Goal: Task Accomplishment & Management: Manage account settings

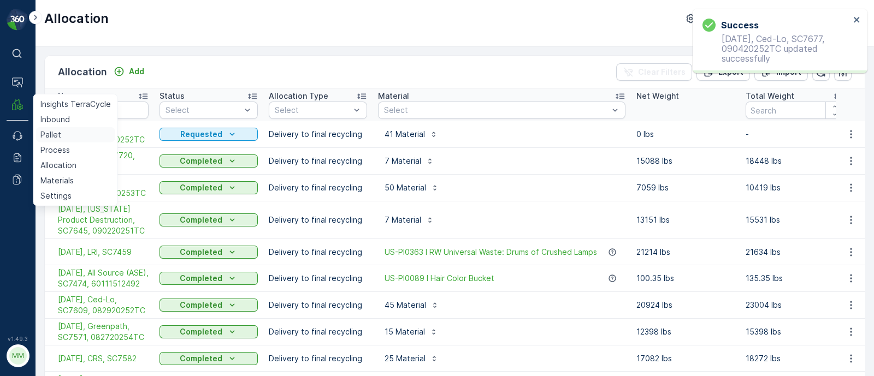
click at [52, 135] on p "Pallet" at bounding box center [50, 134] width 21 height 11
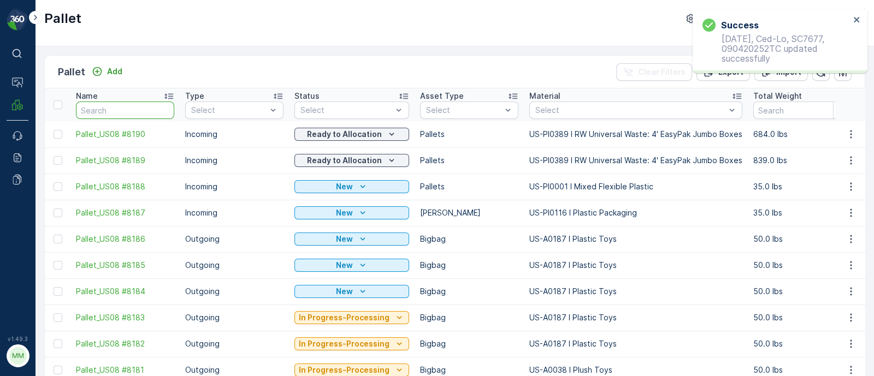
click at [112, 106] on input "text" at bounding box center [125, 110] width 98 height 17
paste input "SO62428"
type input "SO62428"
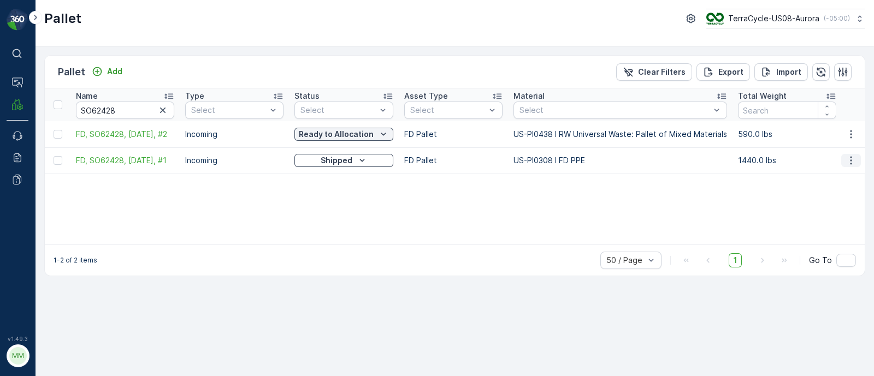
click at [853, 155] on icon "button" at bounding box center [850, 160] width 11 height 11
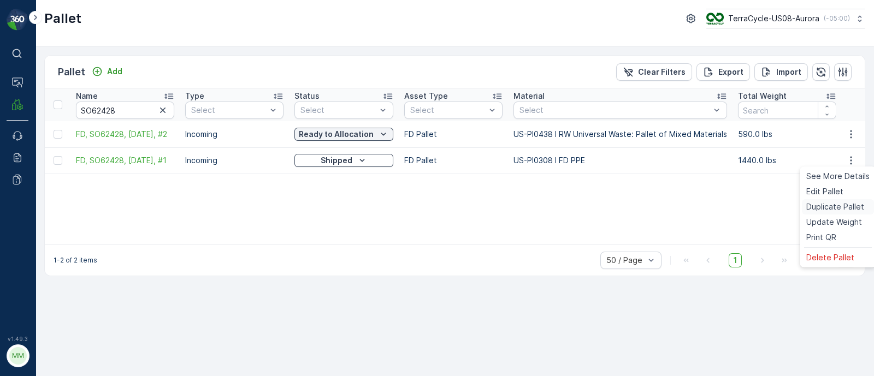
click at [826, 200] on div "Duplicate Pallet" at bounding box center [838, 206] width 72 height 15
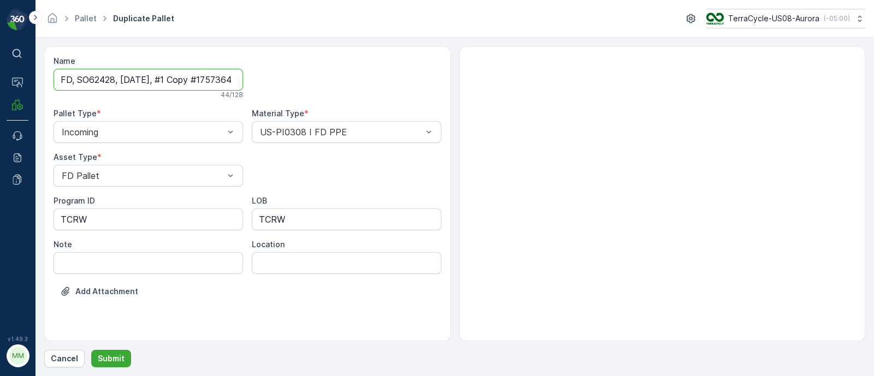
scroll to position [0, 35]
drag, startPoint x: 164, startPoint y: 78, endPoint x: 333, endPoint y: 78, distance: 168.2
click at [333, 78] on div "Name FD, SO62428, [DATE], #1 Copy #1757364931284 44 / 128 Pallet Type * Incomin…" at bounding box center [248, 185] width 388 height 258
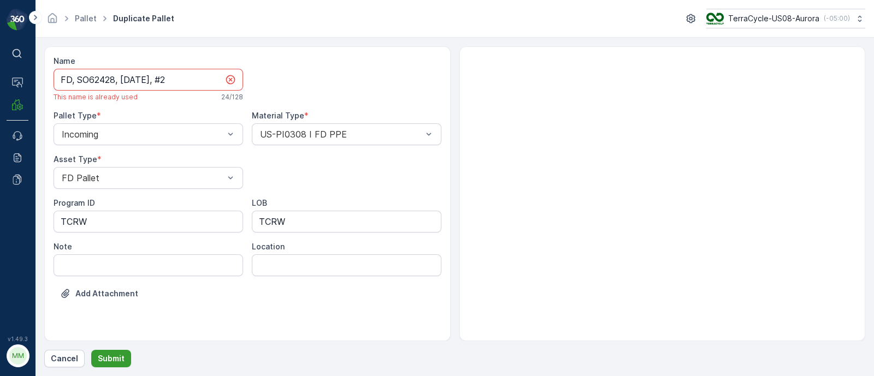
click at [108, 361] on p "Submit" at bounding box center [111, 358] width 27 height 11
click at [177, 73] on input "FD, SO62428, [DATE], #2" at bounding box center [148, 80] width 189 height 22
click at [168, 75] on input "FD, SO62428, [DATE], #2" at bounding box center [148, 80] width 189 height 22
click at [181, 78] on input "FD, SO62428, [DATE], #2" at bounding box center [148, 80] width 189 height 22
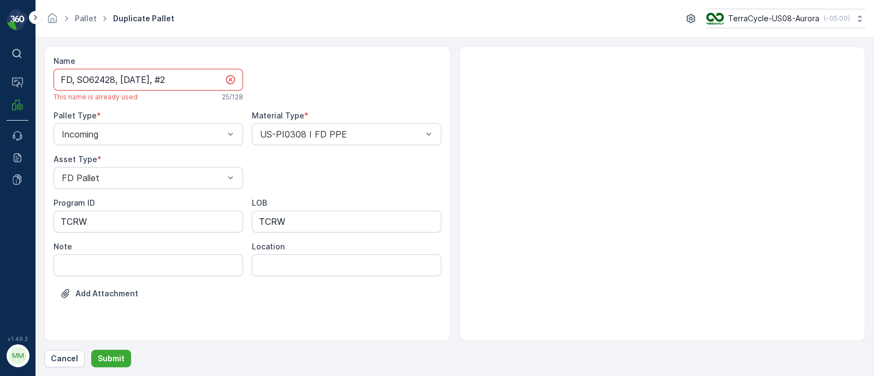
type input "FD, SO62428, [DATE], #2"
click at [180, 82] on input "FD, SO62428, [DATE], #2" at bounding box center [148, 80] width 189 height 22
click at [162, 78] on input "FD, SO62428, [DATE], #2" at bounding box center [148, 80] width 189 height 22
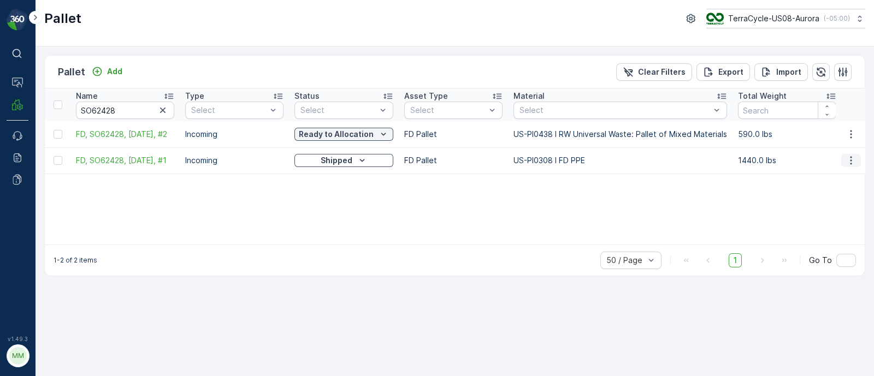
click at [849, 161] on icon "button" at bounding box center [850, 160] width 11 height 11
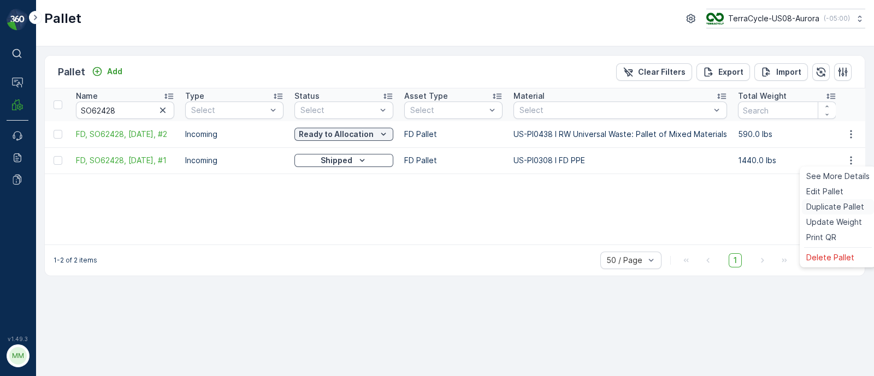
click at [830, 206] on span "Duplicate Pallet" at bounding box center [835, 206] width 58 height 11
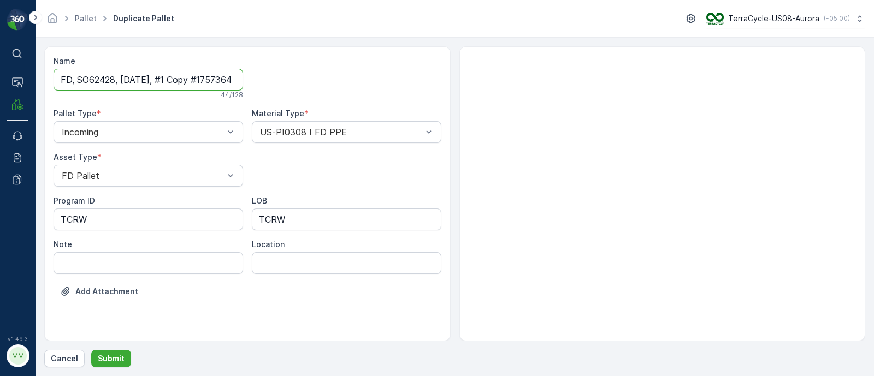
scroll to position [0, 35]
drag, startPoint x: 162, startPoint y: 75, endPoint x: 392, endPoint y: 87, distance: 230.2
click at [392, 87] on div "Name FD, SO62428, [DATE], #1 Copy #1757364973779 44 / 128 Pallet Type * Incomin…" at bounding box center [248, 185] width 388 height 258
type input "FD, SO62428, [DATE], #3"
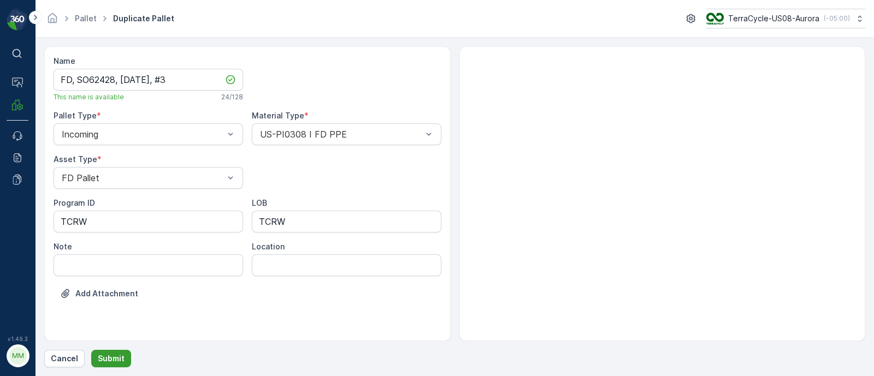
click at [114, 354] on p "Submit" at bounding box center [111, 358] width 27 height 11
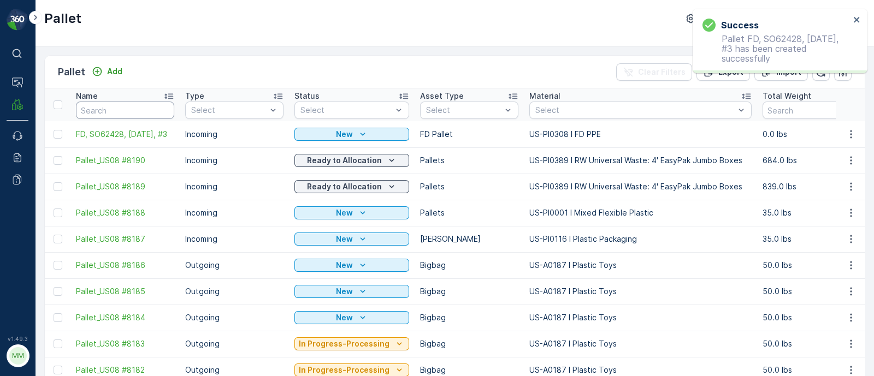
click at [120, 108] on input "text" at bounding box center [125, 110] width 98 height 17
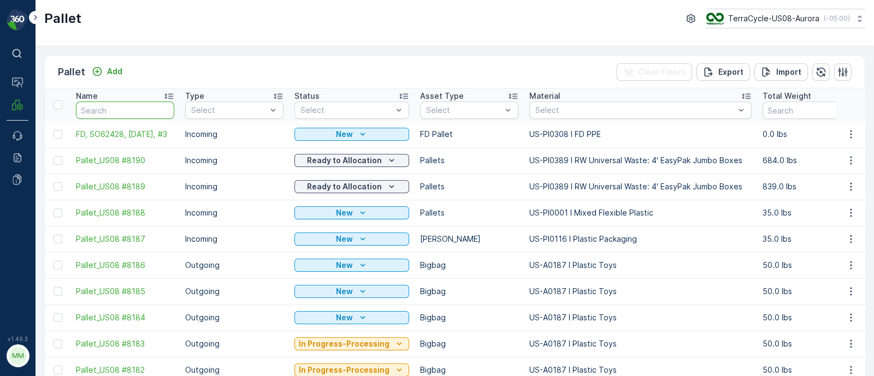
paste input "SO62428"
type input "SO62428"
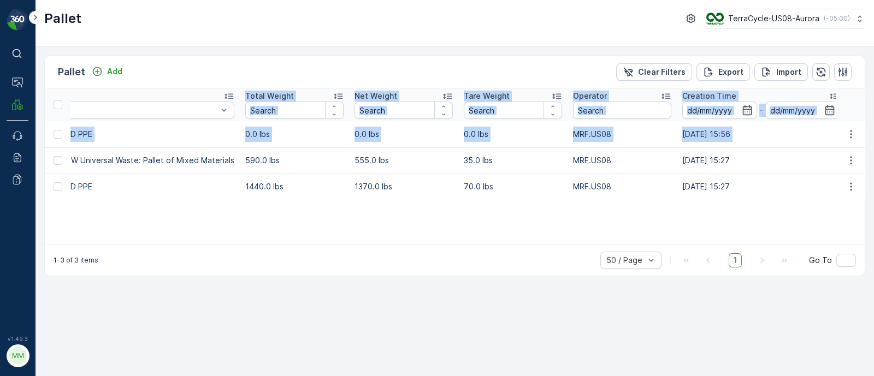
drag, startPoint x: 527, startPoint y: 156, endPoint x: 897, endPoint y: 203, distance: 373.1
click at [873, 203] on html "⌘B Operations MRF Events Reports Documents v 1.49.3 MM MRF.US08 Pallet TerraCyc…" at bounding box center [437, 188] width 874 height 376
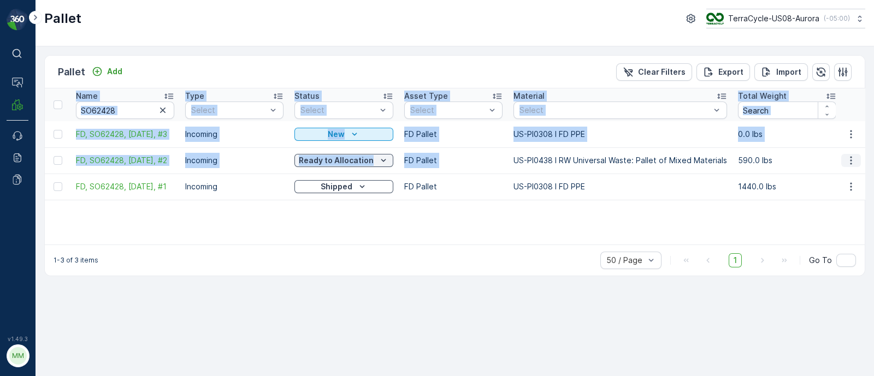
click at [849, 160] on icon "button" at bounding box center [850, 160] width 11 height 11
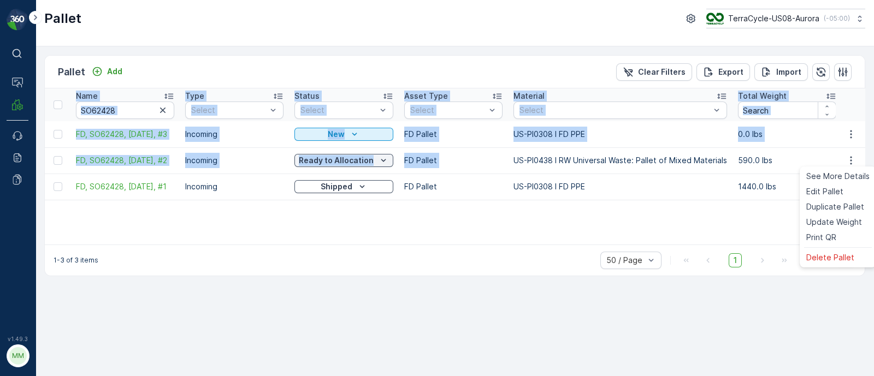
click at [833, 218] on span "Update Weight" at bounding box center [834, 222] width 56 height 11
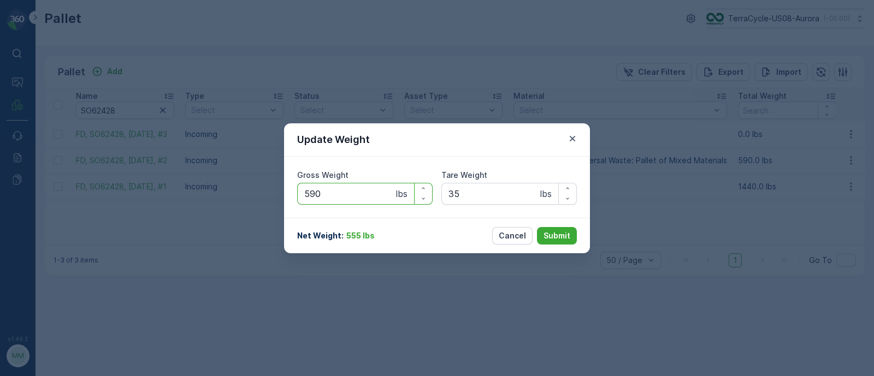
drag, startPoint x: 336, startPoint y: 193, endPoint x: 311, endPoint y: 194, distance: 24.6
click at [311, 194] on Weight "590" at bounding box center [364, 194] width 135 height 22
type Weight "516"
click at [555, 230] on p "Submit" at bounding box center [556, 235] width 27 height 11
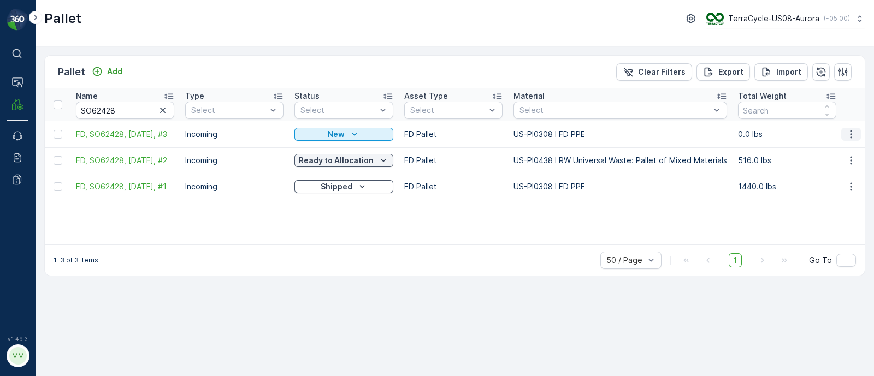
click at [851, 131] on icon "button" at bounding box center [851, 134] width 2 height 8
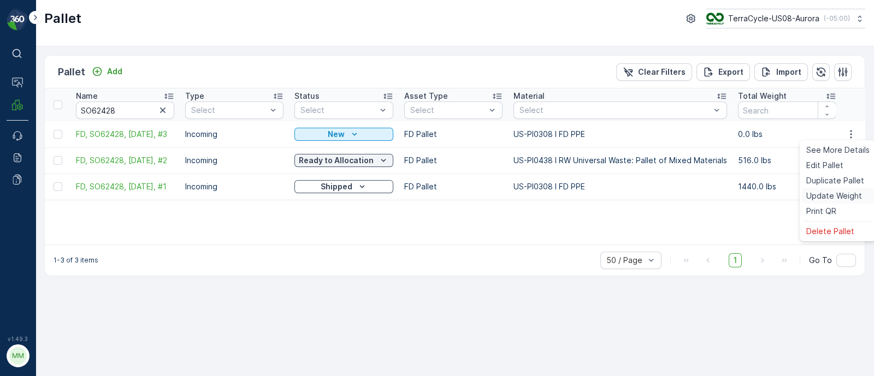
click at [836, 195] on span "Update Weight" at bounding box center [834, 196] width 56 height 11
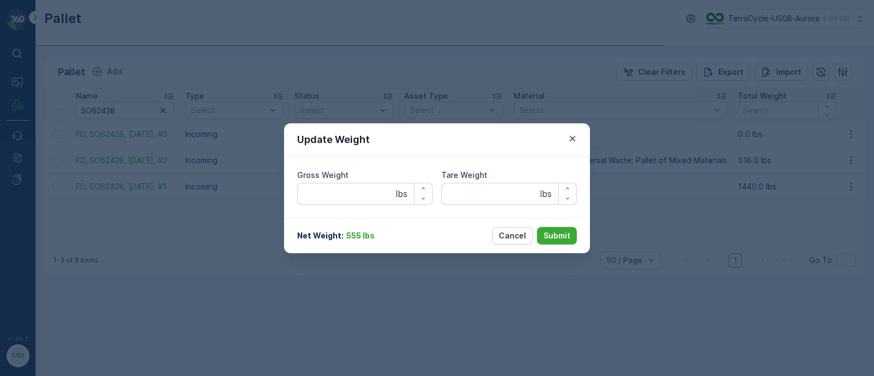
type Weight "0"
click at [322, 188] on Weight "0" at bounding box center [364, 194] width 135 height 22
drag, startPoint x: 328, startPoint y: 197, endPoint x: 243, endPoint y: 182, distance: 86.4
click at [251, 197] on div "Update Weight Gross Weight 74 lbs Tare Weight 0 lbs Net Weight : 74 lbs Cancel …" at bounding box center [437, 188] width 874 height 376
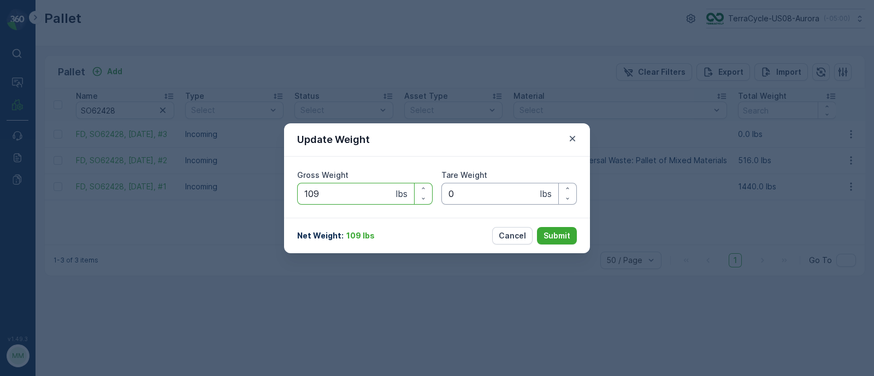
type Weight "109"
drag, startPoint x: 467, startPoint y: 192, endPoint x: 426, endPoint y: 183, distance: 42.0
click at [434, 185] on div "Gross Weight 109 lbs Tare Weight 0 lbs" at bounding box center [437, 187] width 280 height 35
type Weight "35"
click at [564, 240] on p "Submit" at bounding box center [556, 235] width 27 height 11
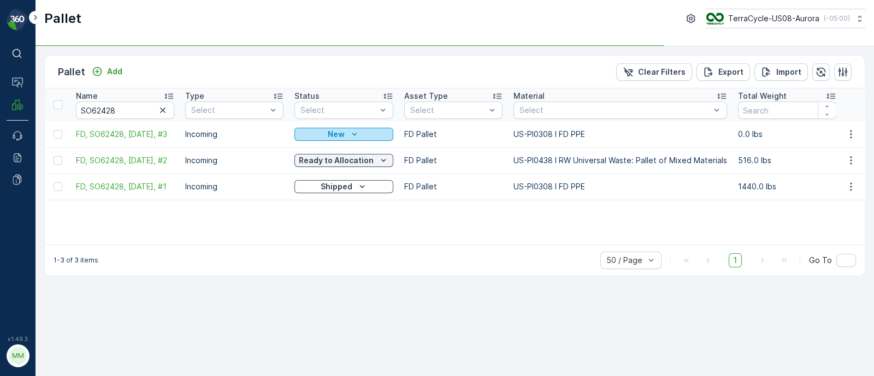
click at [371, 138] on div "New" at bounding box center [344, 134] width 90 height 11
click at [338, 131] on p "New" at bounding box center [336, 134] width 17 height 11
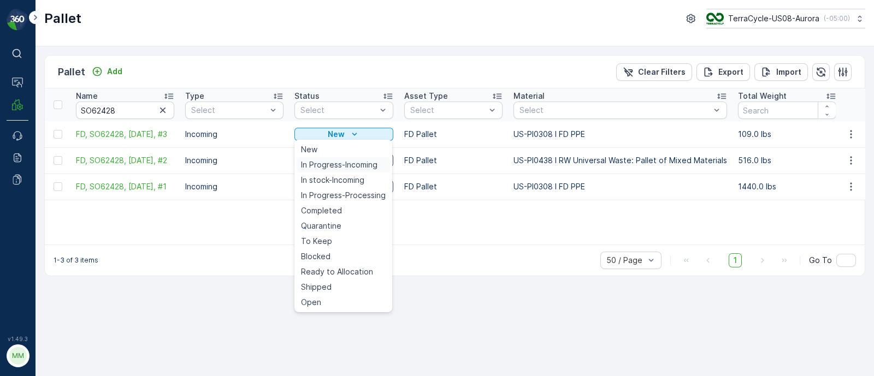
click at [330, 160] on span "In Progress-Incoming" at bounding box center [339, 164] width 76 height 11
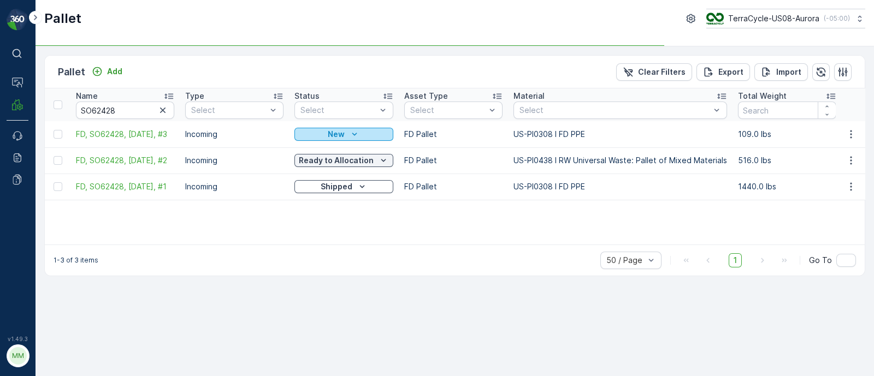
click at [336, 130] on p "New" at bounding box center [336, 134] width 17 height 11
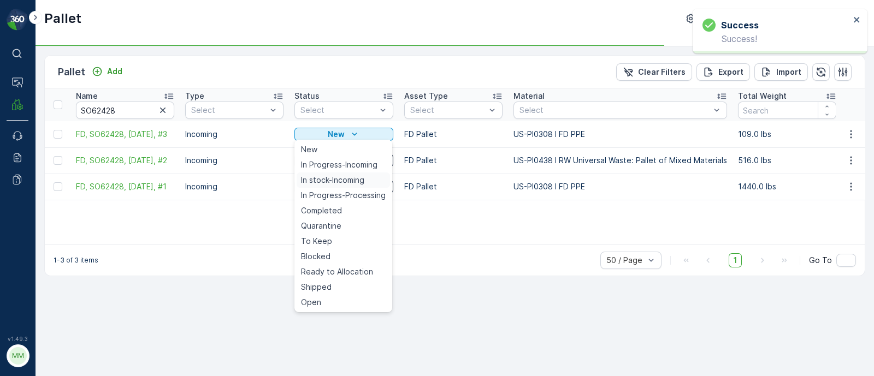
click at [332, 175] on span "In stock-Incoming" at bounding box center [332, 180] width 63 height 11
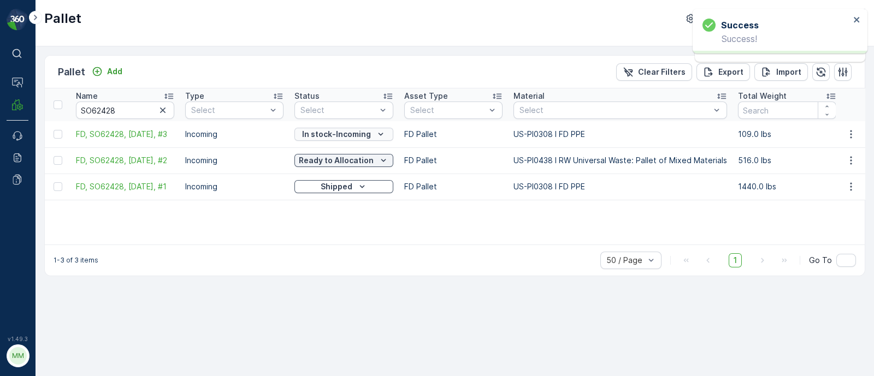
click at [342, 131] on p "In stock-Incoming" at bounding box center [336, 134] width 69 height 11
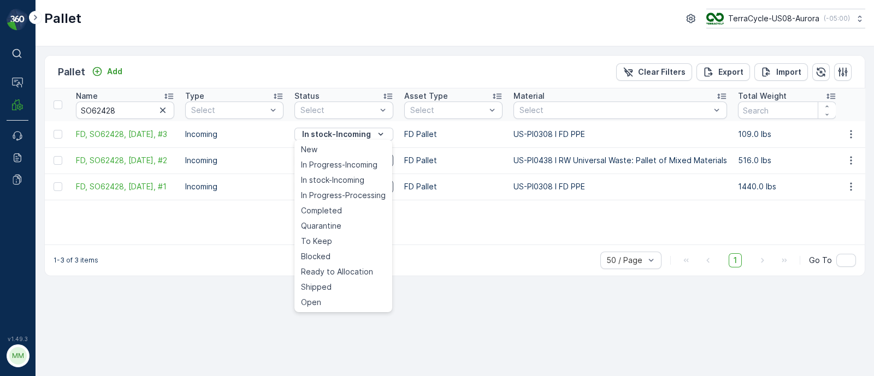
click at [478, 306] on div "Pallet Add Clear Filters Export Import Name SO62428 Type Select Status Select A…" at bounding box center [454, 211] width 838 height 330
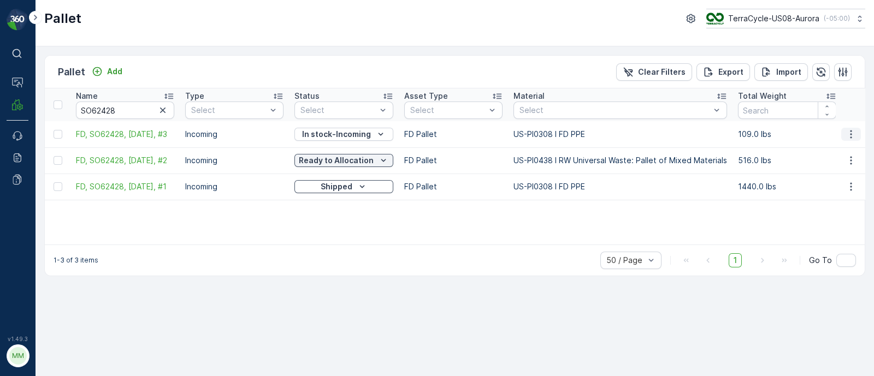
click at [852, 135] on icon "button" at bounding box center [850, 134] width 11 height 11
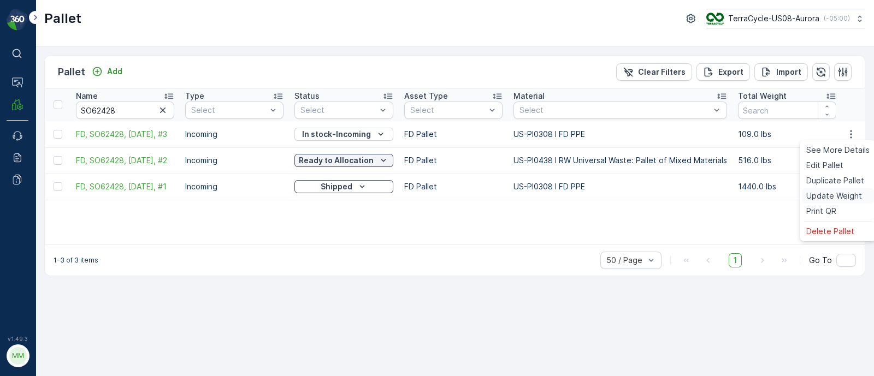
click at [833, 191] on span "Update Weight" at bounding box center [834, 196] width 56 height 11
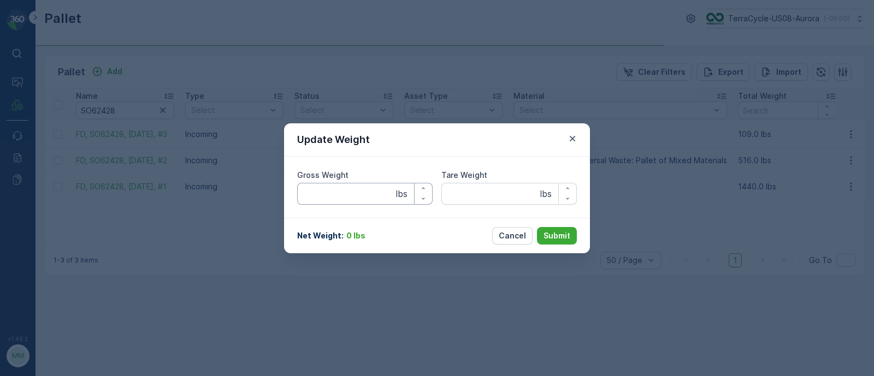
type Weight "109"
type Weight "35"
drag, startPoint x: 339, startPoint y: 192, endPoint x: 273, endPoint y: 197, distance: 65.7
click at [273, 197] on div "Update Weight Gross Weight 109 lbs Tare Weight 35 lbs Net Weight : 74 lbs Cance…" at bounding box center [437, 188] width 874 height 376
type Weight "516"
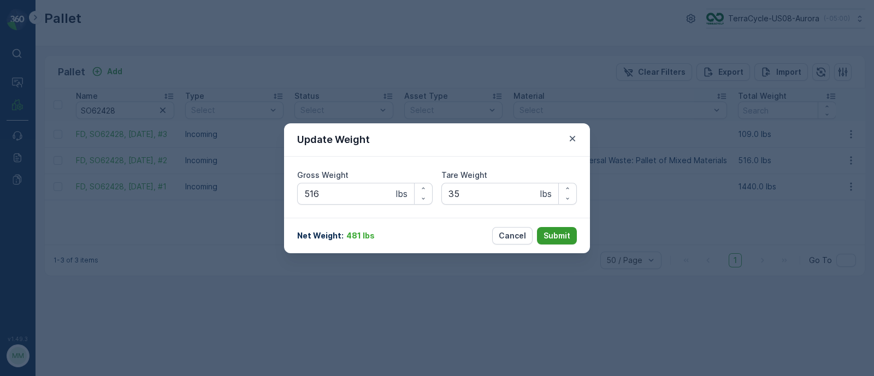
click at [551, 233] on p "Submit" at bounding box center [556, 235] width 27 height 11
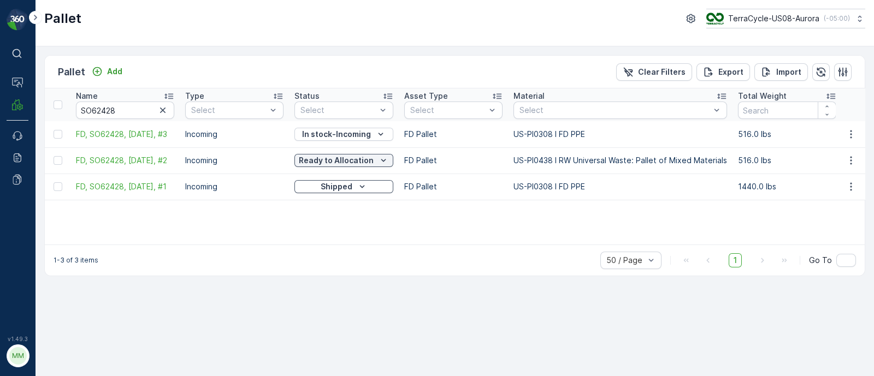
click at [850, 158] on icon "button" at bounding box center [850, 160] width 11 height 11
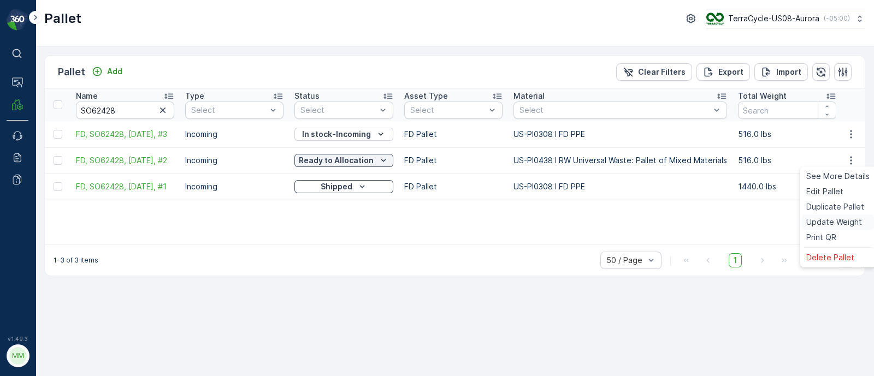
click at [830, 219] on span "Update Weight" at bounding box center [834, 222] width 56 height 11
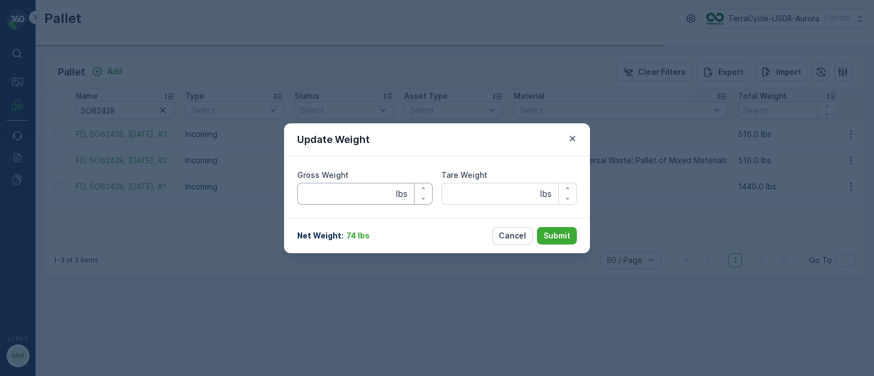
type Weight "516"
type Weight "35"
drag, startPoint x: 306, startPoint y: 195, endPoint x: 280, endPoint y: 195, distance: 25.7
click at [280, 195] on div "Update Weight Gross Weight 516 lbs Tare Weight 35 lbs Net Weight : 481 lbs Canc…" at bounding box center [437, 188] width 874 height 376
type Weight "109"
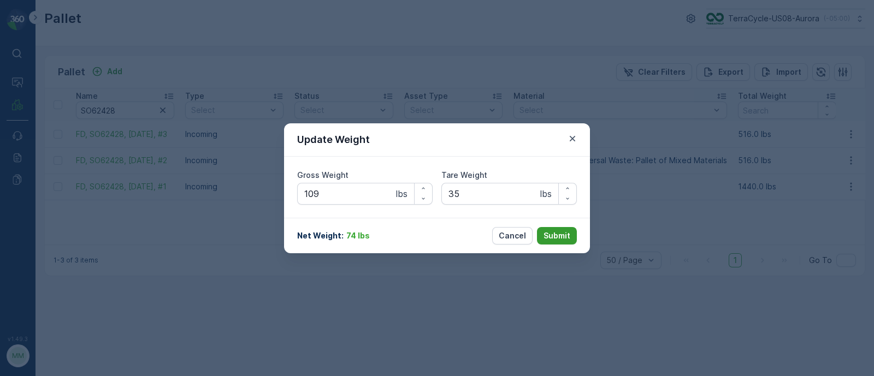
click at [560, 237] on p "Submit" at bounding box center [556, 235] width 27 height 11
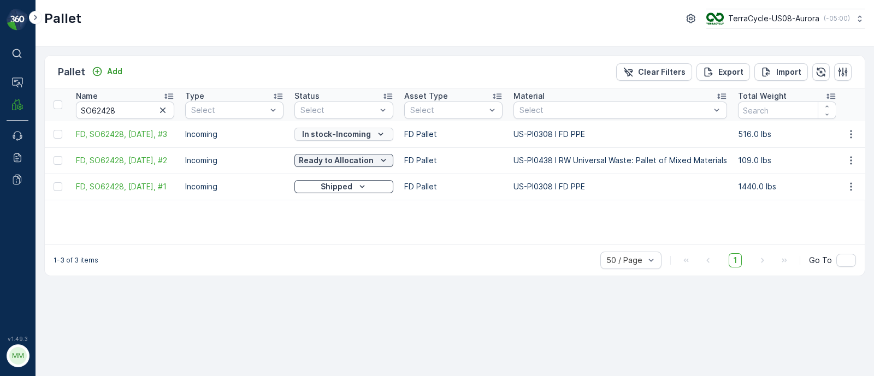
click at [376, 133] on icon "In stock-Incoming" at bounding box center [380, 134] width 11 height 11
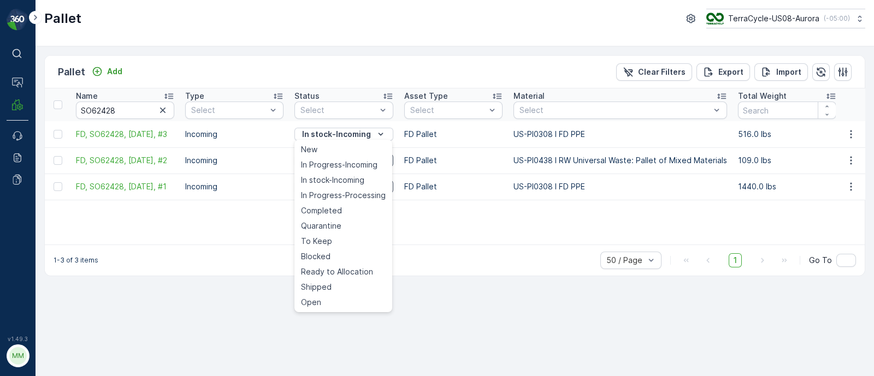
click at [587, 133] on td "US-PI0308 I FD PPE" at bounding box center [620, 134] width 224 height 26
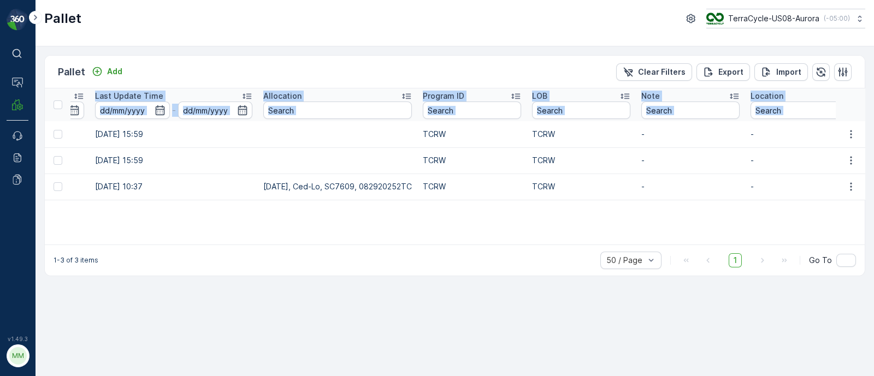
scroll to position [0, 1270]
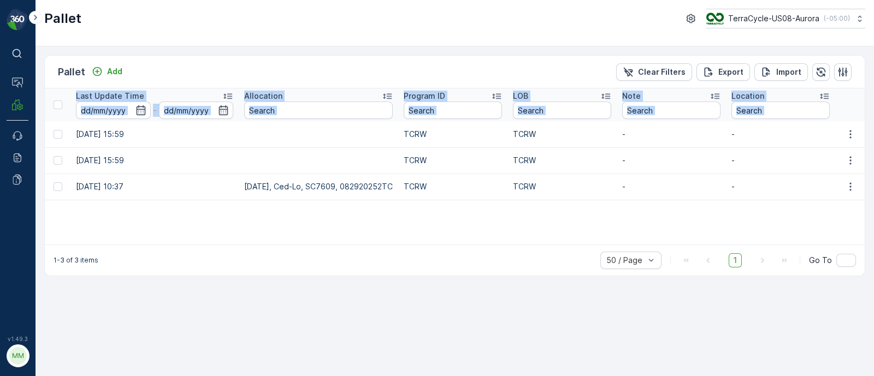
drag, startPoint x: 71, startPoint y: 131, endPoint x: 890, endPoint y: 194, distance: 821.5
click at [873, 194] on html "⌘B Operations MRF Events Reports Documents v 1.49.3 MM MRF.US08 Pallet TerraCyc…" at bounding box center [437, 188] width 874 height 376
copy table "Name Type Select Status Select Asset Type Select Material Select Total Weight N…"
click at [140, 155] on td "[DATE] 15:59" at bounding box center [154, 160] width 168 height 26
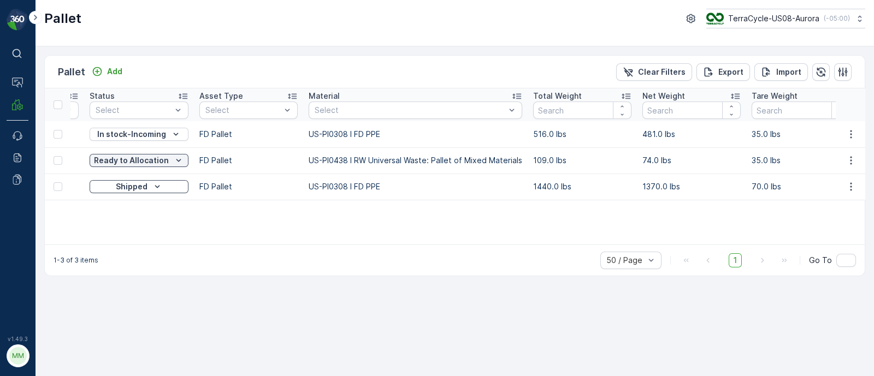
scroll to position [0, 0]
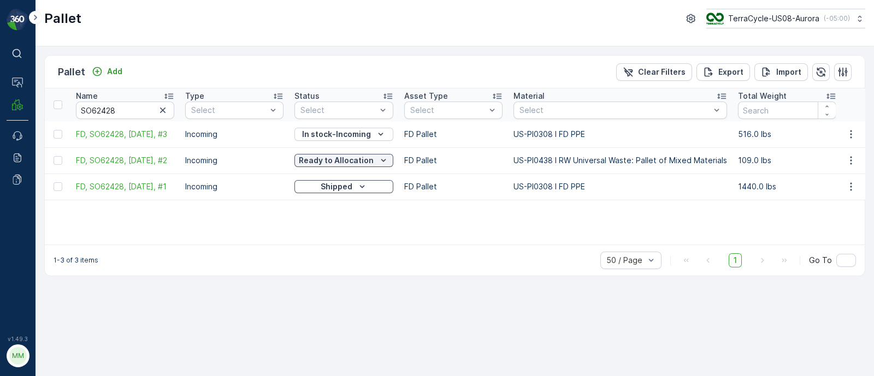
drag, startPoint x: 155, startPoint y: 163, endPoint x: 0, endPoint y: 154, distance: 154.8
click at [0, 154] on div "⌘B Operations MRF Events Reports Documents v 1.49.3 MM MRF.US08 Pallet TerraCyc…" at bounding box center [437, 188] width 874 height 376
click at [137, 103] on input "SO62428" at bounding box center [125, 110] width 98 height 17
click at [851, 157] on icon "button" at bounding box center [851, 161] width 2 height 8
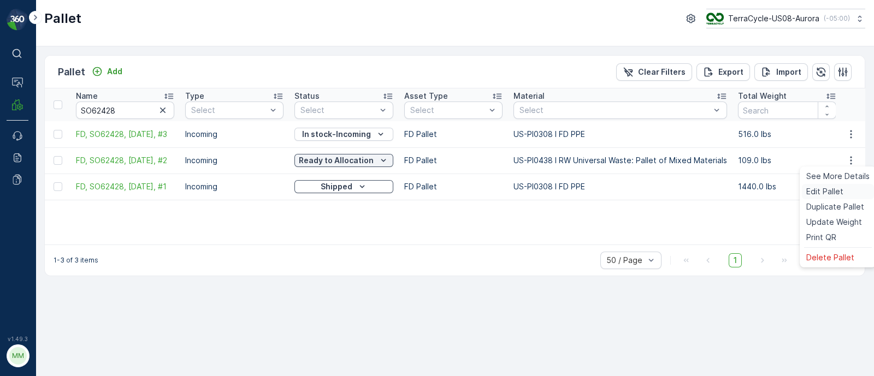
click at [827, 189] on span "Edit Pallet" at bounding box center [824, 191] width 37 height 11
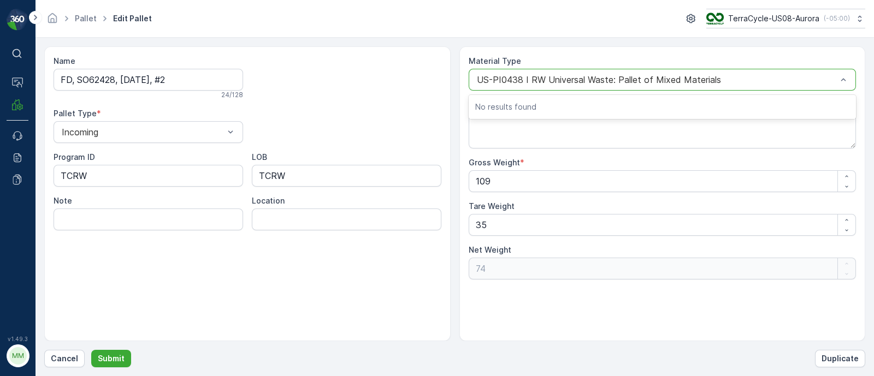
click at [554, 71] on div "US-PI0438 I RW Universal Waste: Pallet of Mixed Materials" at bounding box center [662, 80] width 388 height 22
type input "F-C26216"
drag, startPoint x: 529, startPoint y: 76, endPoint x: 462, endPoint y: 71, distance: 66.8
click at [463, 72] on div "Material Type US-PI0438 I RW Universal Waste: Pallet of Mixed Materials Edit We…" at bounding box center [662, 193] width 406 height 295
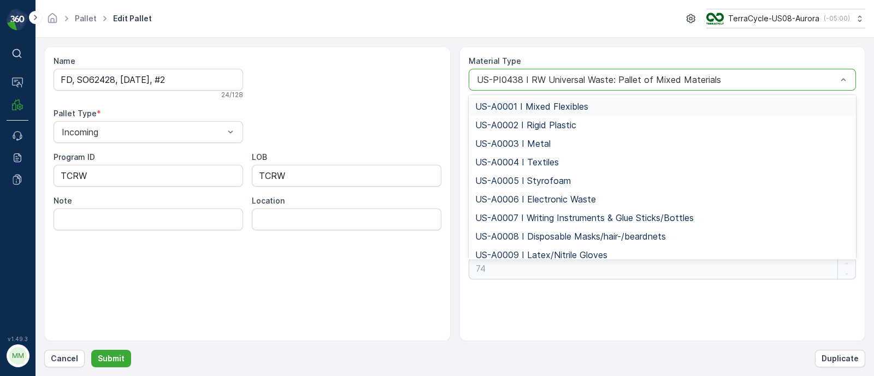
type input "US-PI0506 I C26216 Cases"
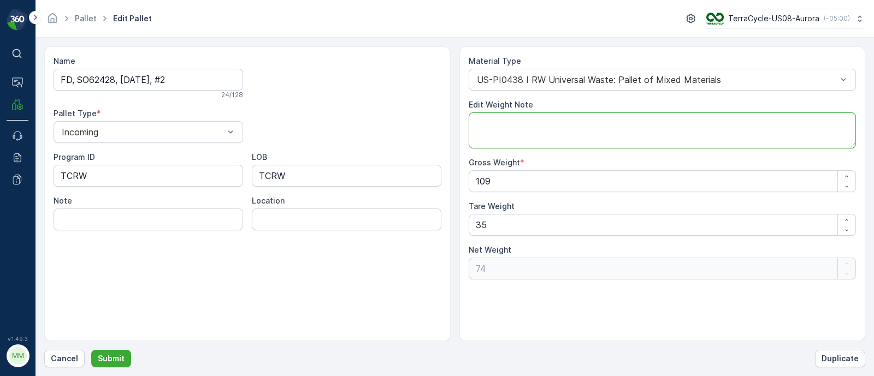
click at [579, 127] on textarea "Edit Weight Note" at bounding box center [662, 130] width 388 height 36
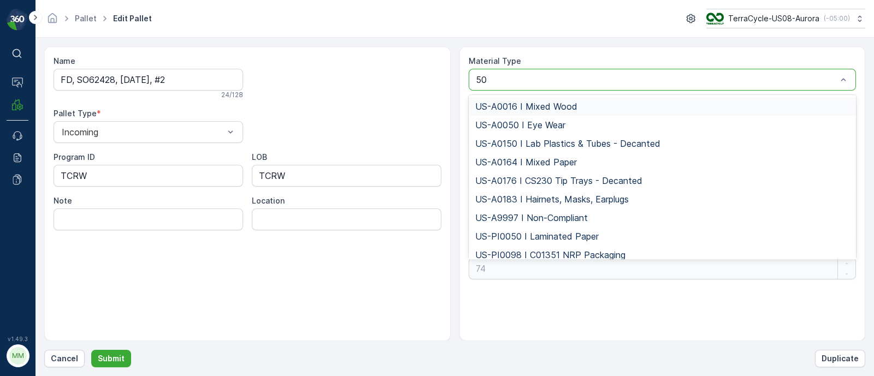
type input "506"
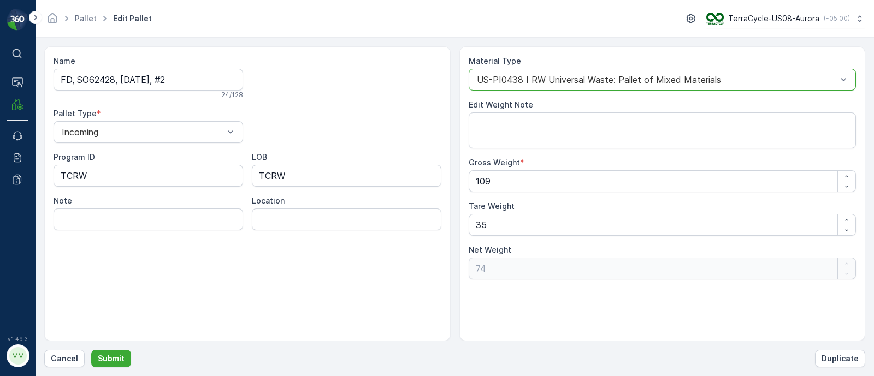
drag, startPoint x: 497, startPoint y: 74, endPoint x: 467, endPoint y: 75, distance: 29.5
click at [469, 75] on div "US-PI0438 I RW Universal Waste: Pallet of Mixed Materials" at bounding box center [662, 80] width 388 height 22
click at [68, 355] on p "Cancel" at bounding box center [64, 358] width 27 height 11
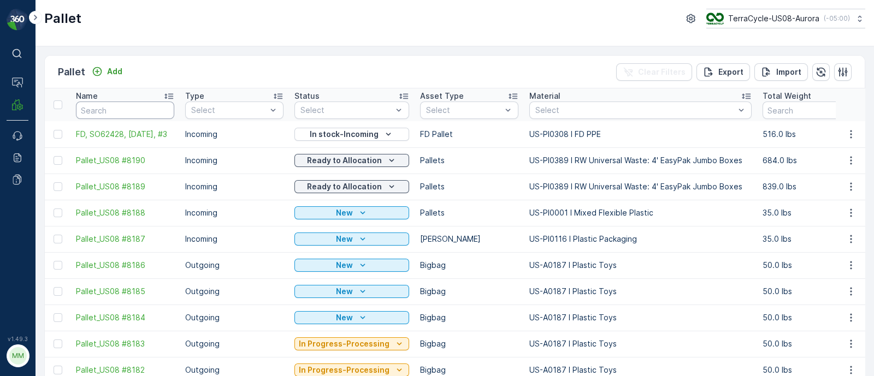
click at [113, 104] on input "text" at bounding box center [125, 110] width 98 height 17
type input "62428"
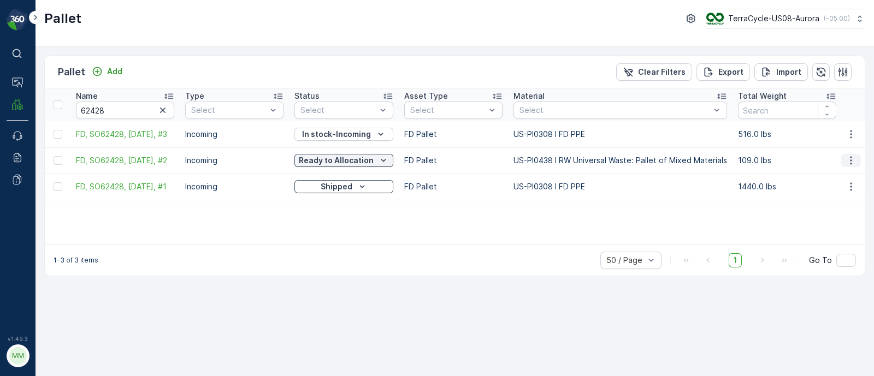
click at [853, 162] on icon "button" at bounding box center [850, 160] width 11 height 11
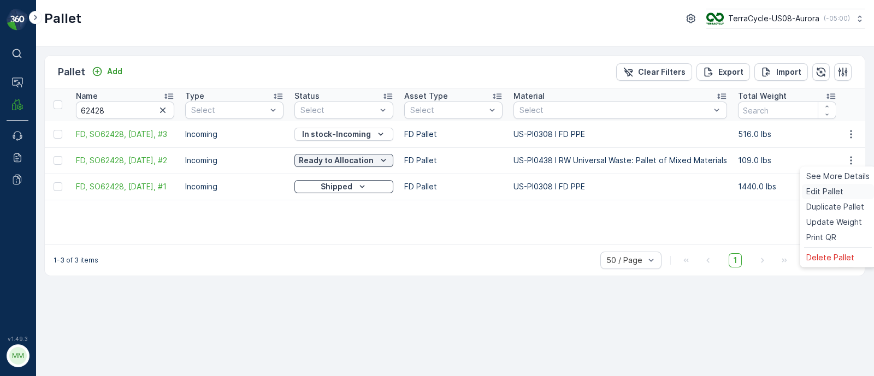
click at [820, 190] on span "Edit Pallet" at bounding box center [824, 191] width 37 height 11
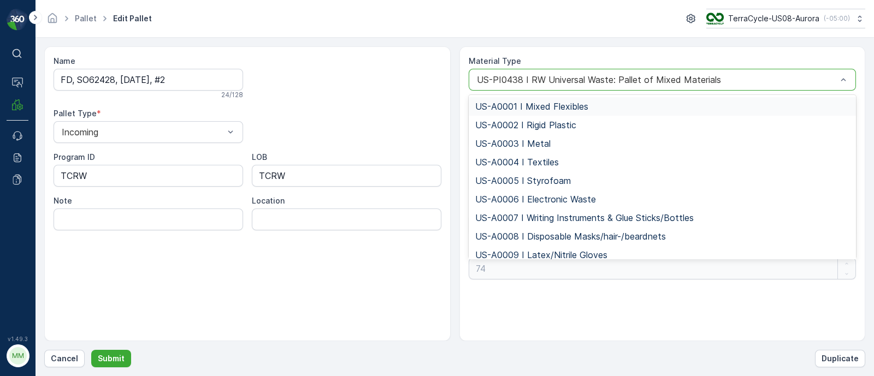
type input "US-PI0506 I C26216 Cases"
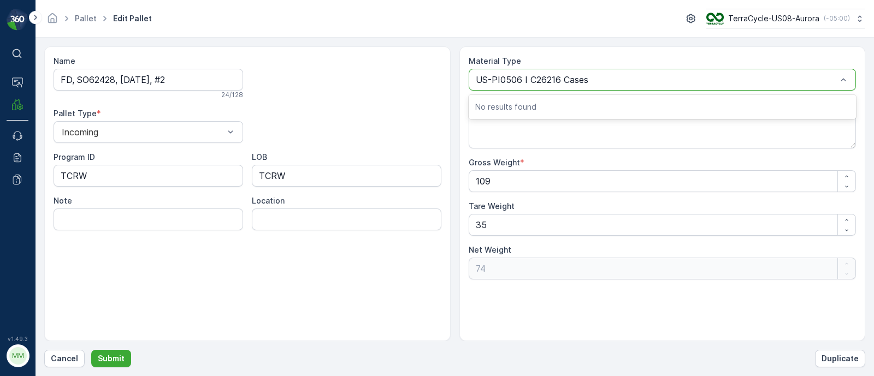
click at [533, 105] on p "No results found" at bounding box center [662, 107] width 375 height 11
click at [542, 78] on input "US-PI0506 I C26216 Cases" at bounding box center [533, 80] width 115 height 10
click at [603, 75] on div at bounding box center [657, 80] width 363 height 10
click at [601, 76] on div at bounding box center [657, 80] width 363 height 10
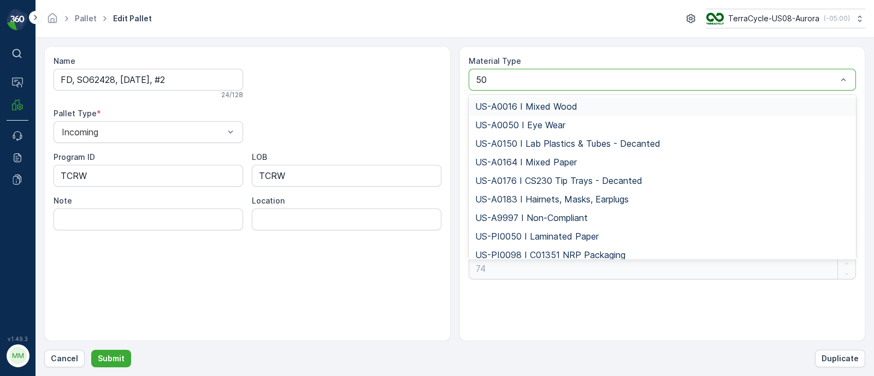
type input "506"
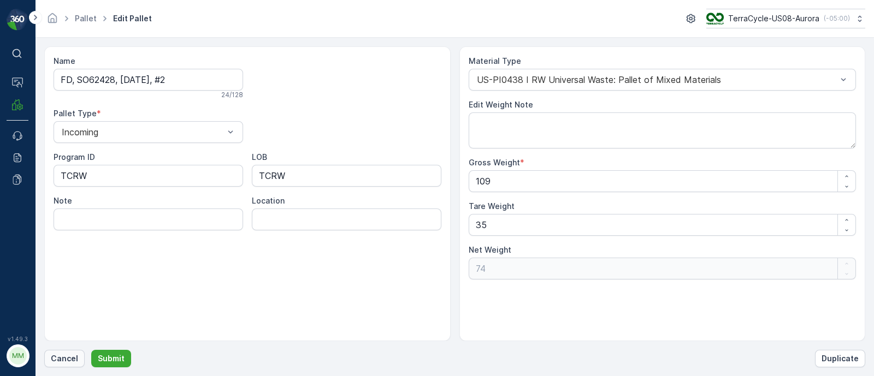
click at [61, 358] on p "Cancel" at bounding box center [64, 358] width 27 height 11
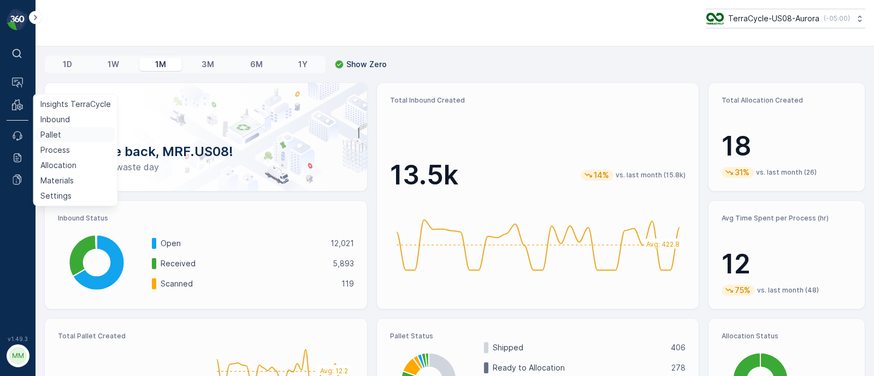
click at [51, 134] on p "Pallet" at bounding box center [50, 134] width 21 height 11
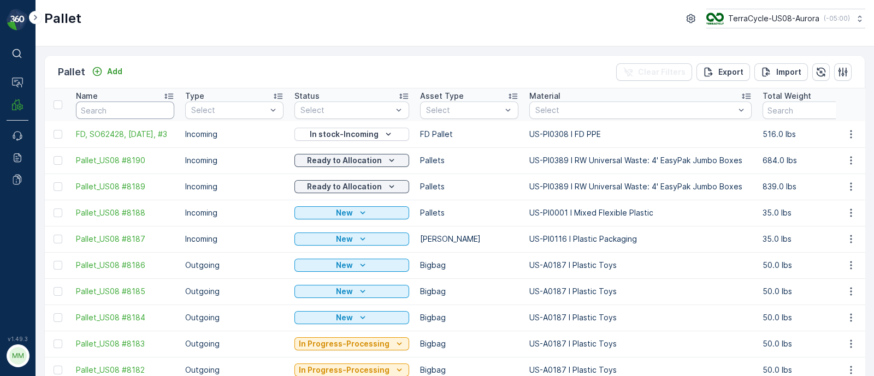
drag, startPoint x: 126, startPoint y: 111, endPoint x: 126, endPoint y: 105, distance: 6.0
click at [126, 111] on input "text" at bounding box center [125, 110] width 98 height 17
type input "624"
click at [123, 105] on input "624" at bounding box center [125, 110] width 98 height 17
type input "6242"
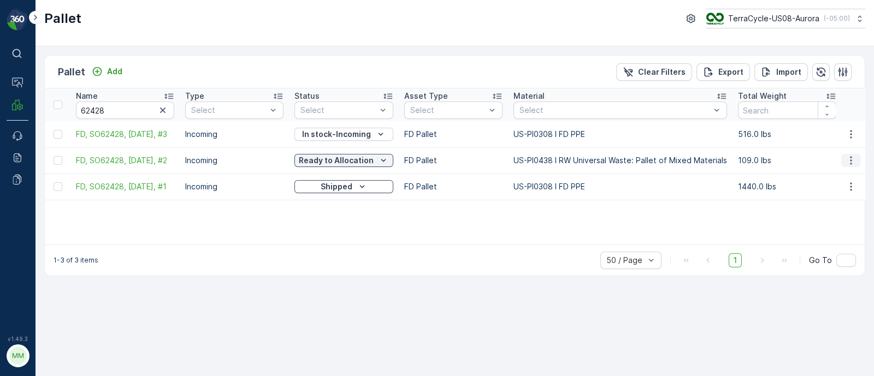
click at [853, 154] on button "button" at bounding box center [851, 160] width 20 height 13
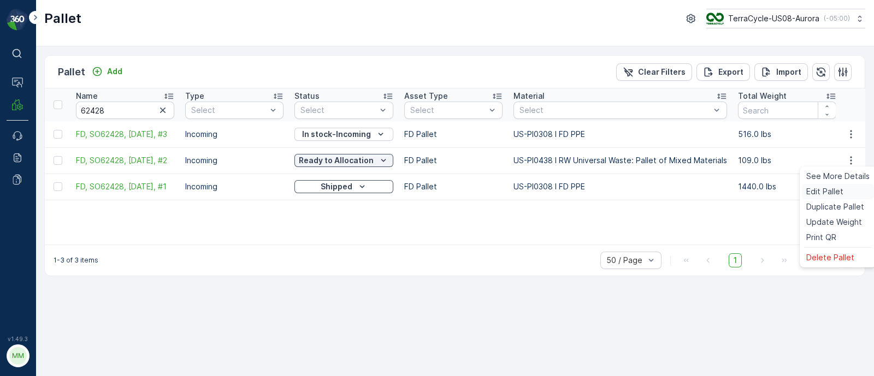
click at [829, 194] on span "Edit Pallet" at bounding box center [824, 191] width 37 height 11
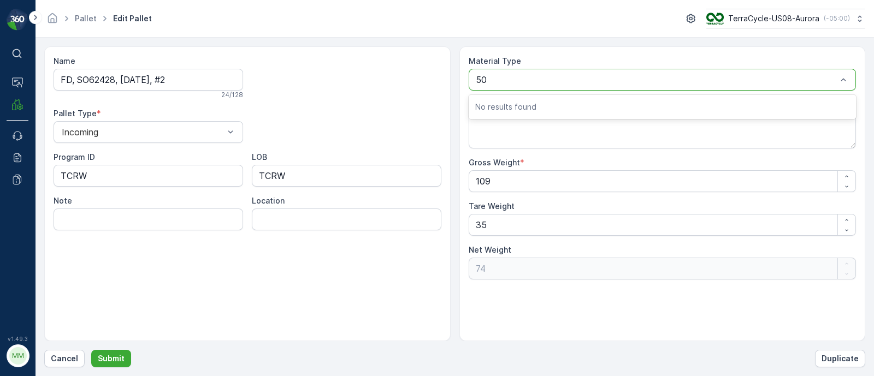
type input "506"
click at [549, 72] on div "US-PI0438 I RW Universal Waste: Pallet of Mixed Materials" at bounding box center [662, 80] width 388 height 22
type input "US-PI0506 I C26216 Cases"
click at [598, 108] on p "No results found" at bounding box center [662, 107] width 375 height 11
click at [593, 69] on div at bounding box center [662, 80] width 388 height 22
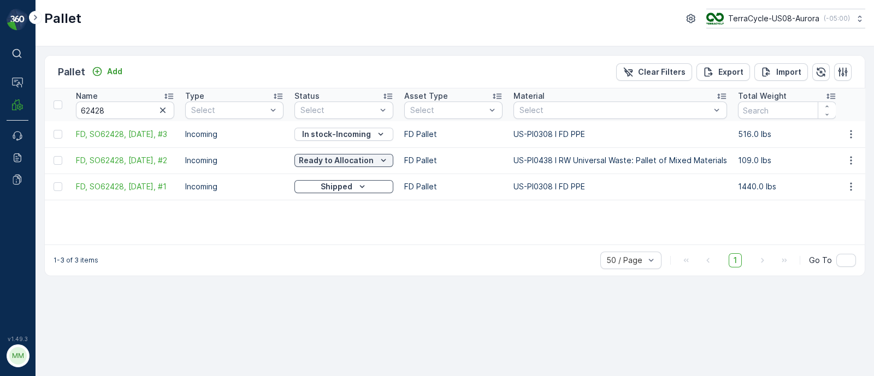
drag, startPoint x: 72, startPoint y: 162, endPoint x: 172, endPoint y: 167, distance: 100.0
click at [172, 167] on td "FD, SO62428, [DATE], #2" at bounding box center [124, 160] width 109 height 26
copy span "FD, SO62428, [DATE], #2"
click at [120, 161] on span "FD, SO62428, [DATE], #2" at bounding box center [125, 160] width 98 height 11
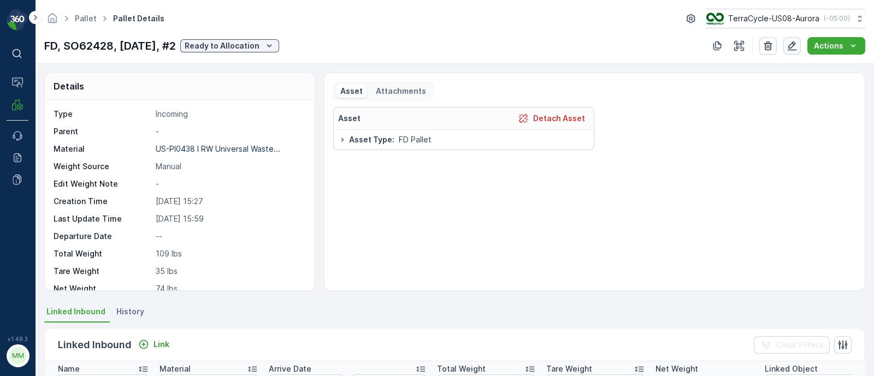
click at [792, 48] on icon "button" at bounding box center [791, 45] width 9 height 9
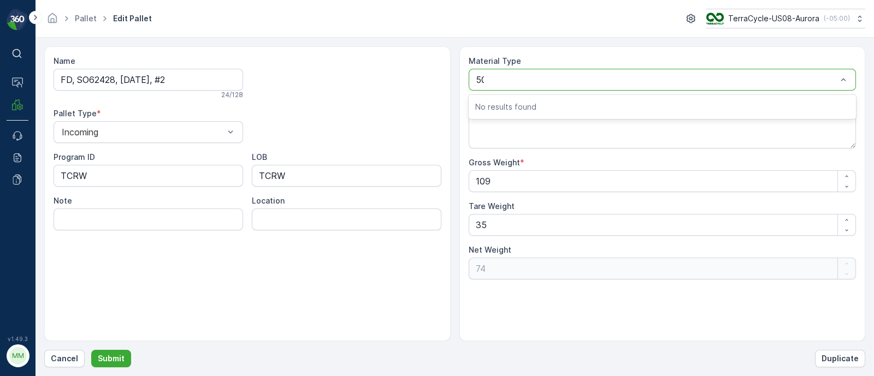
type input "506"
click at [71, 364] on button "Cancel" at bounding box center [64, 358] width 40 height 17
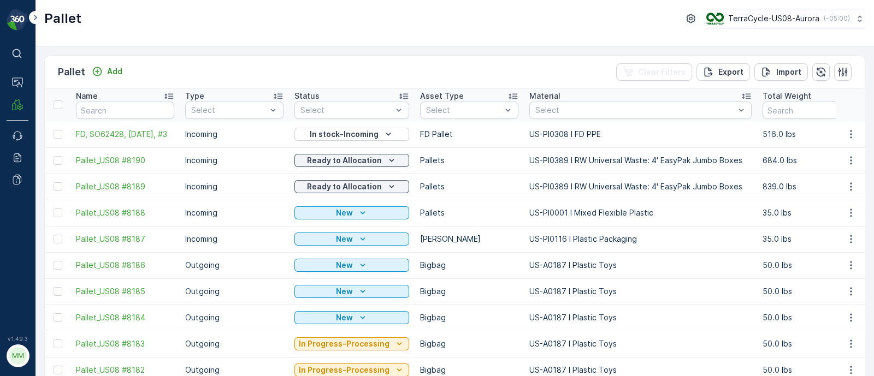
click at [71, 130] on td "FD, SO62428, [DATE], #3" at bounding box center [124, 134] width 109 height 26
drag, startPoint x: 73, startPoint y: 135, endPoint x: 174, endPoint y: 138, distance: 101.1
click at [174, 138] on td "FD, SO62428, [DATE], #3" at bounding box center [124, 134] width 109 height 26
copy span "FD, SO62428, [DATE], #3"
click at [108, 108] on input "text" at bounding box center [125, 110] width 98 height 17
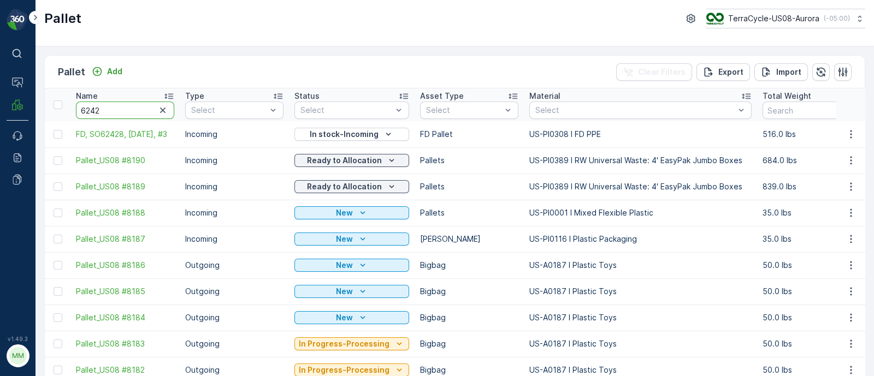
type input "62428"
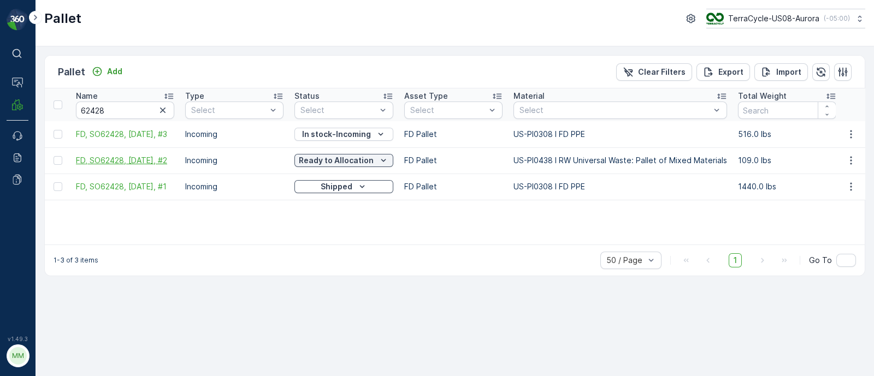
drag, startPoint x: 73, startPoint y: 161, endPoint x: 170, endPoint y: 159, distance: 96.7
click at [170, 159] on td "FD, SO62428, [DATE], #2" at bounding box center [124, 160] width 109 height 26
click at [126, 157] on span "FD, SO62428, [DATE], #2" at bounding box center [125, 160] width 98 height 11
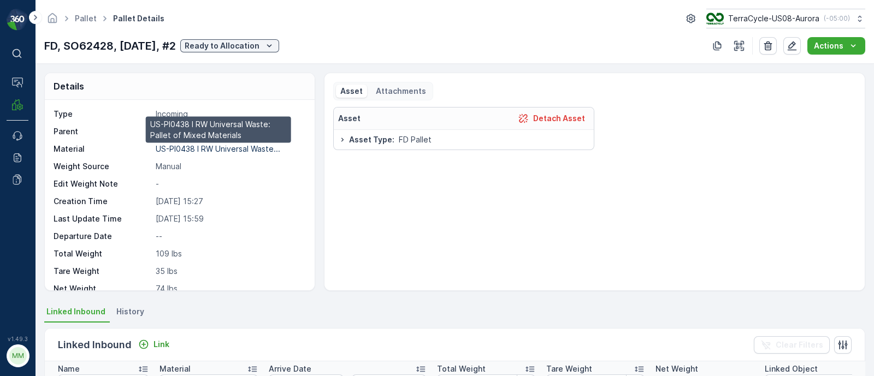
click at [201, 149] on p "US-PI0438 I RW Universal Waste..." at bounding box center [218, 148] width 124 height 9
click at [202, 149] on p "US-PI0438 I RW Universal Waste..." at bounding box center [218, 148] width 124 height 9
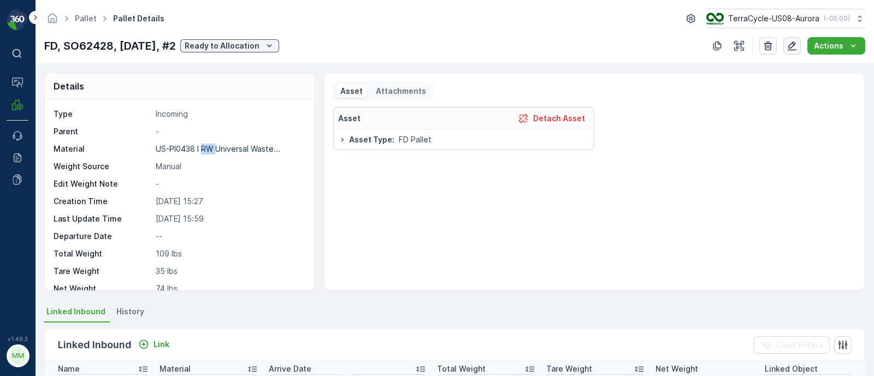
click at [794, 42] on icon "button" at bounding box center [791, 45] width 9 height 9
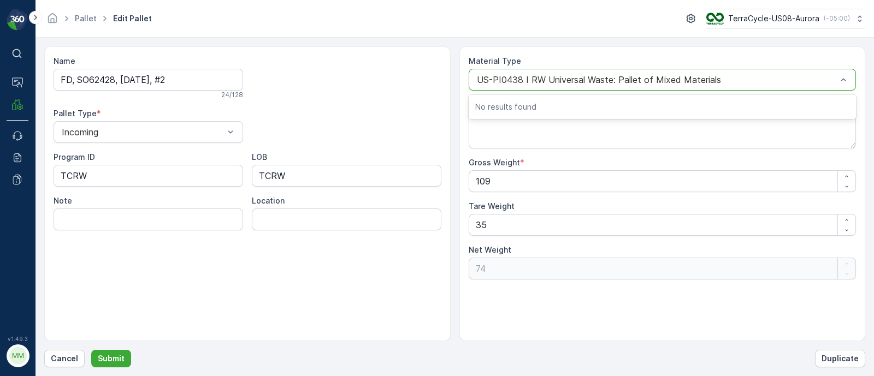
click at [546, 69] on div "US-PI0438 I RW Universal Waste: Pallet of Mixed Materials" at bounding box center [662, 80] width 388 height 22
type input "5"
type input "PI0506"
click at [63, 365] on button "Cancel" at bounding box center [64, 358] width 40 height 17
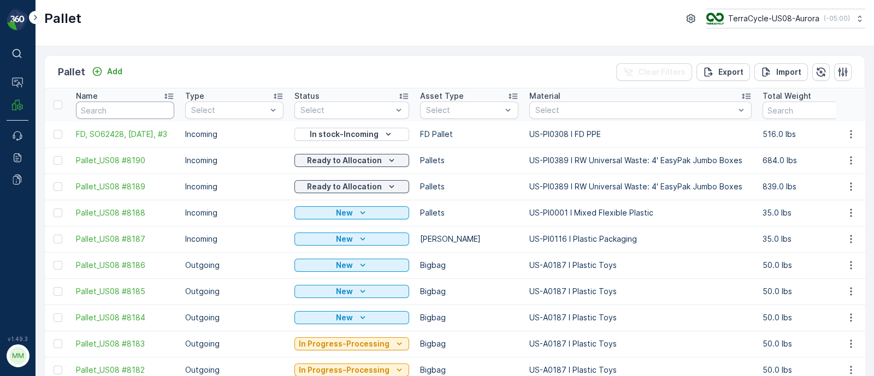
click at [112, 106] on input "text" at bounding box center [125, 110] width 98 height 17
type input "62428"
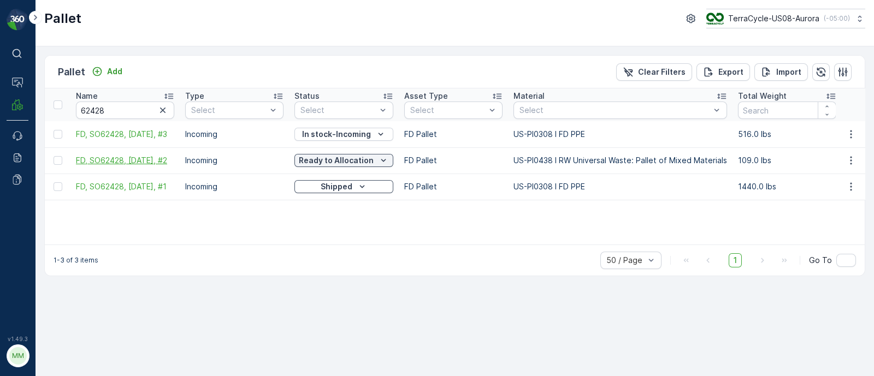
drag, startPoint x: 71, startPoint y: 160, endPoint x: 170, endPoint y: 157, distance: 99.4
click at [170, 157] on td "FD, SO62428, [DATE], #2" at bounding box center [124, 160] width 109 height 26
copy span "FD, SO62428, [DATE], #2"
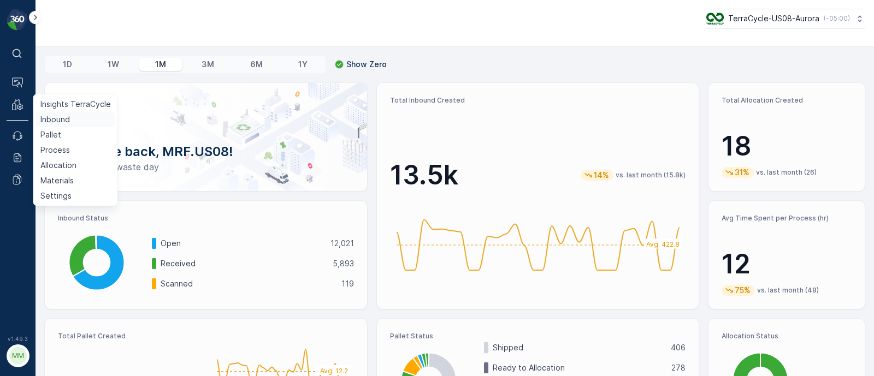
click at [57, 118] on p "Inbound" at bounding box center [54, 119] width 29 height 11
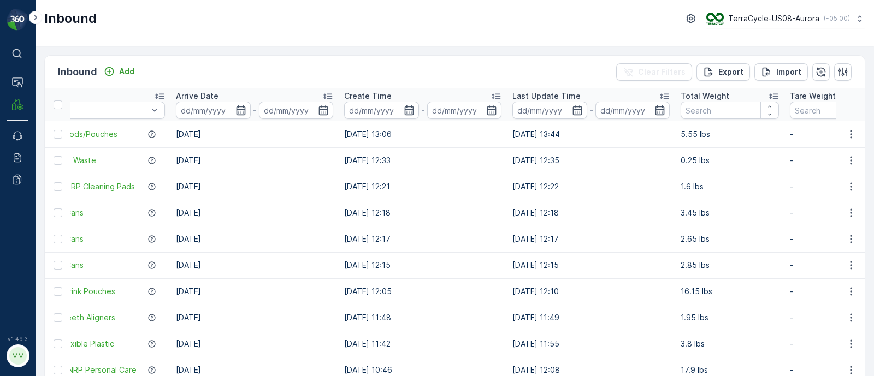
scroll to position [0, 526]
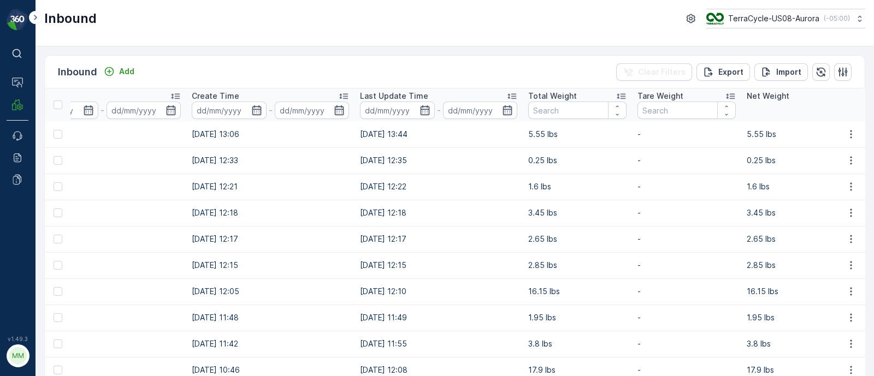
drag, startPoint x: 687, startPoint y: 141, endPoint x: 882, endPoint y: 155, distance: 196.0
click at [873, 155] on html "⌘B Operations MRF Events Reports Documents v 1.49.3 MM MRF.US08 Inbound TerraCy…" at bounding box center [437, 188] width 874 height 376
click at [713, 143] on td "-" at bounding box center [686, 134] width 109 height 26
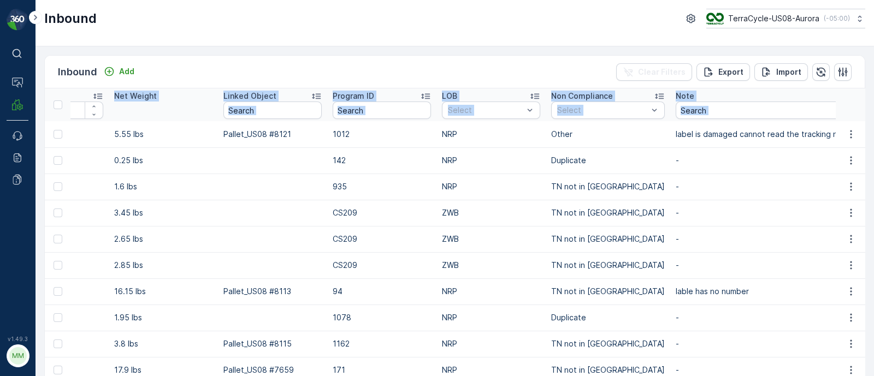
drag, startPoint x: 714, startPoint y: 138, endPoint x: 992, endPoint y: 153, distance: 277.8
click at [873, 153] on html "⌘B Operations MRF Events Reports Documents v 1.49.3 MM MRF.US08 Inbound TerraCy…" at bounding box center [437, 188] width 874 height 376
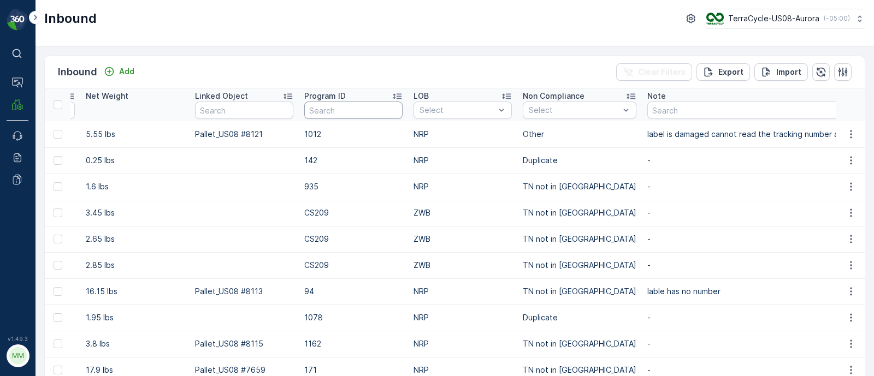
click at [330, 110] on input "text" at bounding box center [353, 110] width 98 height 17
paste input "CS238"
type input "CS238"
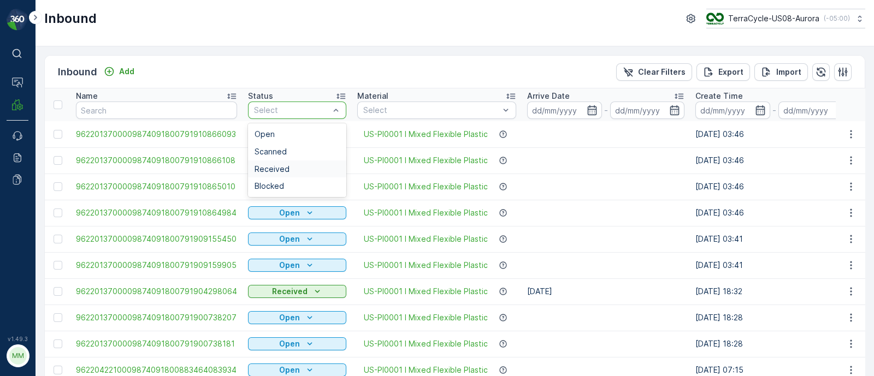
click at [276, 167] on span "Received" at bounding box center [271, 169] width 35 height 9
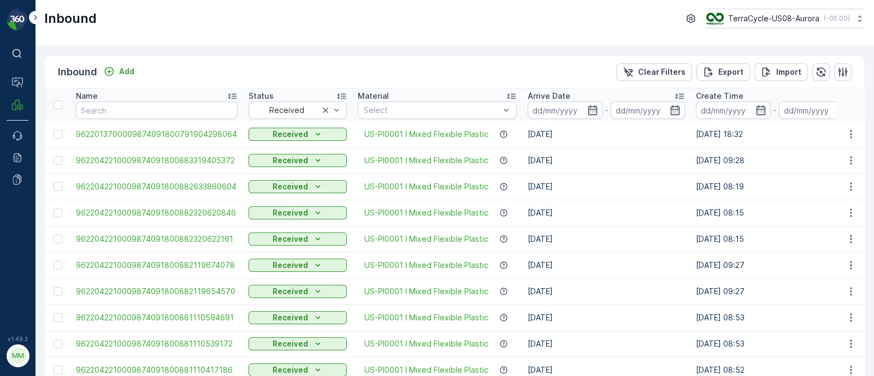
drag, startPoint x: 591, startPoint y: 132, endPoint x: 715, endPoint y: 138, distance: 123.5
click at [636, 149] on td "03.09.2025" at bounding box center [606, 160] width 168 height 26
click at [198, 132] on span "9622013700009874091800791904298064" at bounding box center [157, 134] width 162 height 11
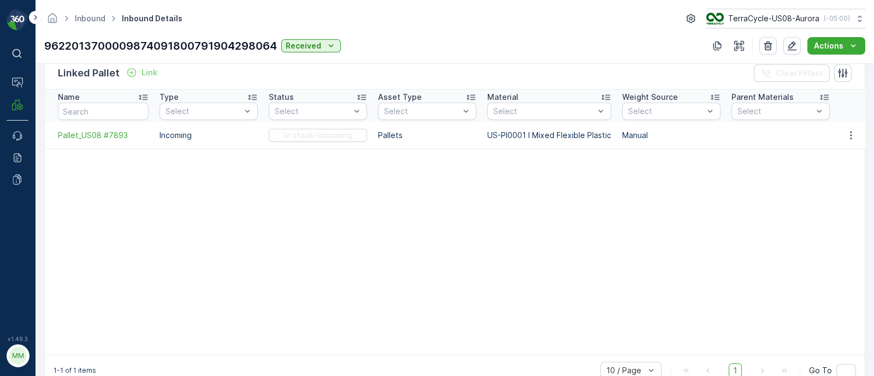
scroll to position [272, 0]
drag, startPoint x: 55, startPoint y: 137, endPoint x: 133, endPoint y: 129, distance: 78.5
click at [133, 129] on td "Pallet_US08 #7893" at bounding box center [99, 135] width 109 height 26
drag, startPoint x: 44, startPoint y: 41, endPoint x: 277, endPoint y: 52, distance: 233.4
click at [277, 52] on p "9622013700009874091800791904298064" at bounding box center [160, 46] width 233 height 16
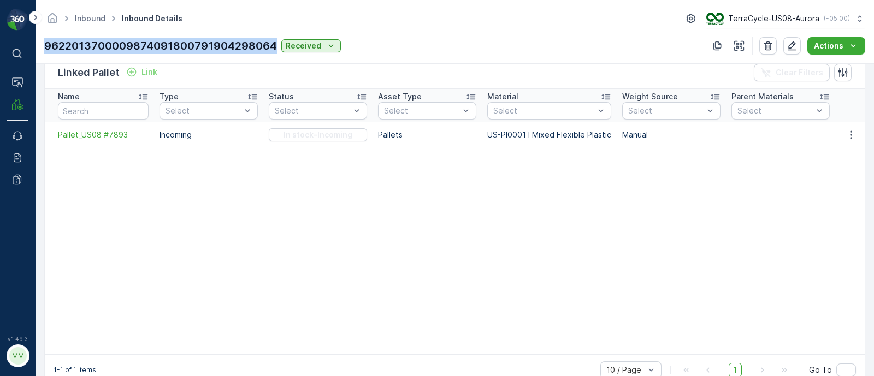
copy p "9622013700009874091800791904298064"
click at [122, 134] on span "Pallet_US08 #7893" at bounding box center [103, 134] width 91 height 11
